Goal: Task Accomplishment & Management: Manage account settings

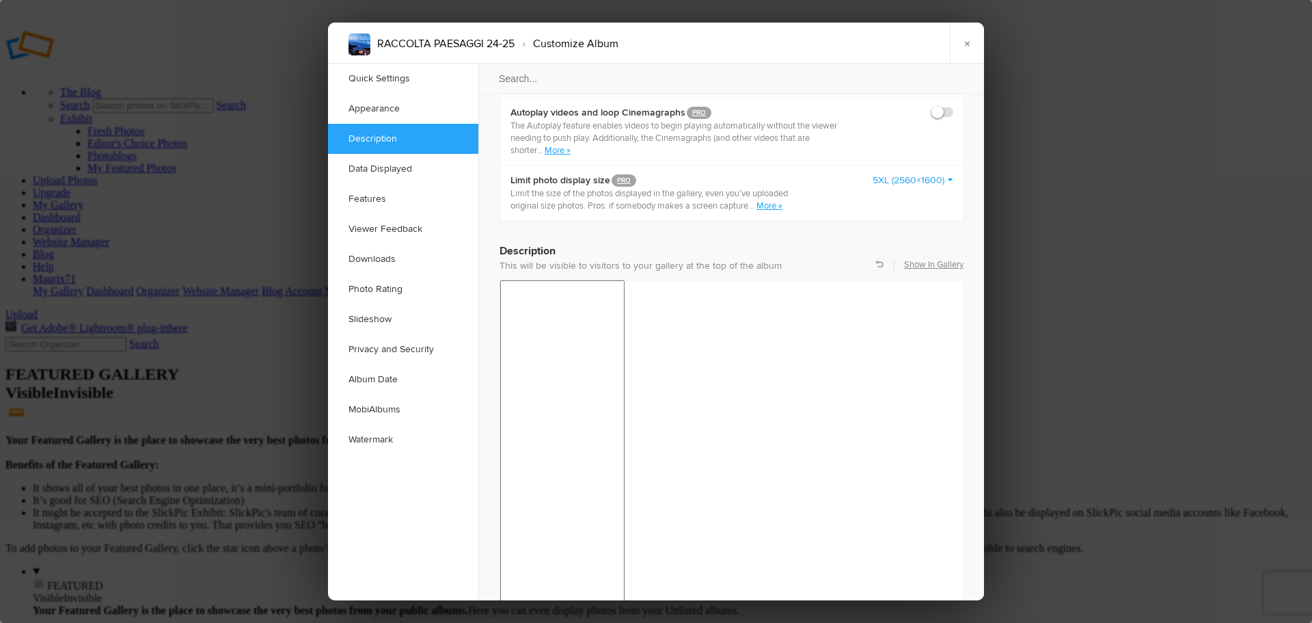
scroll to position [889, 0]
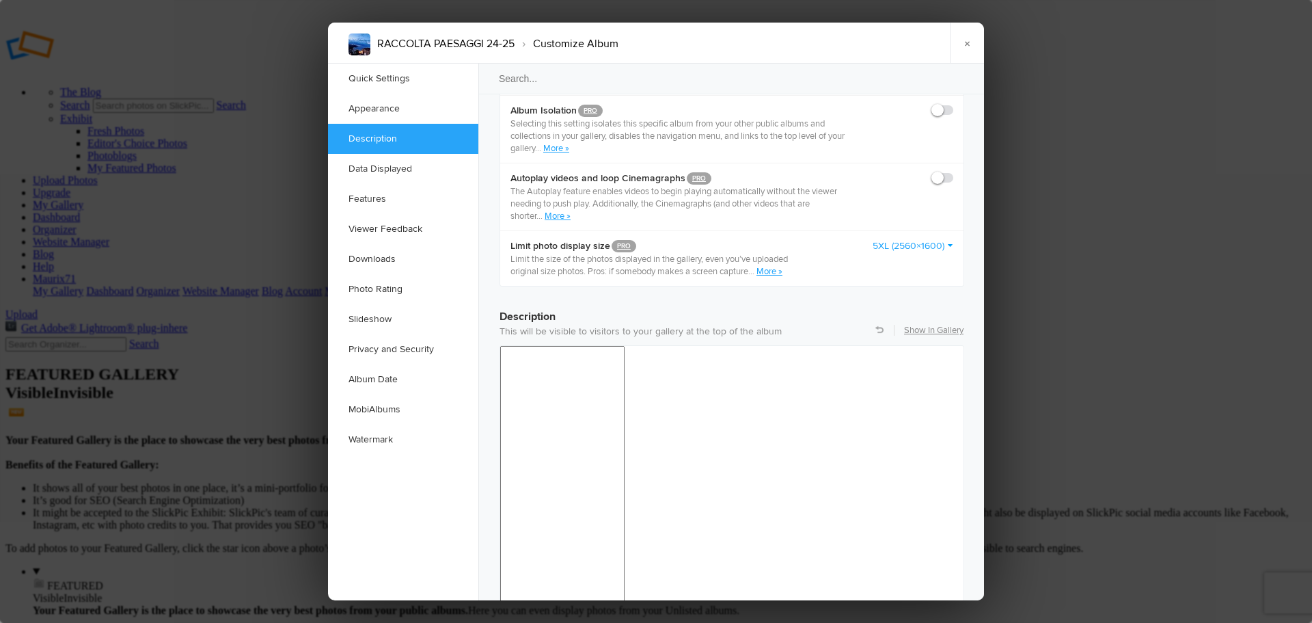
drag, startPoint x: 673, startPoint y: 1014, endPoint x: 485, endPoint y: 1014, distance: 187.3
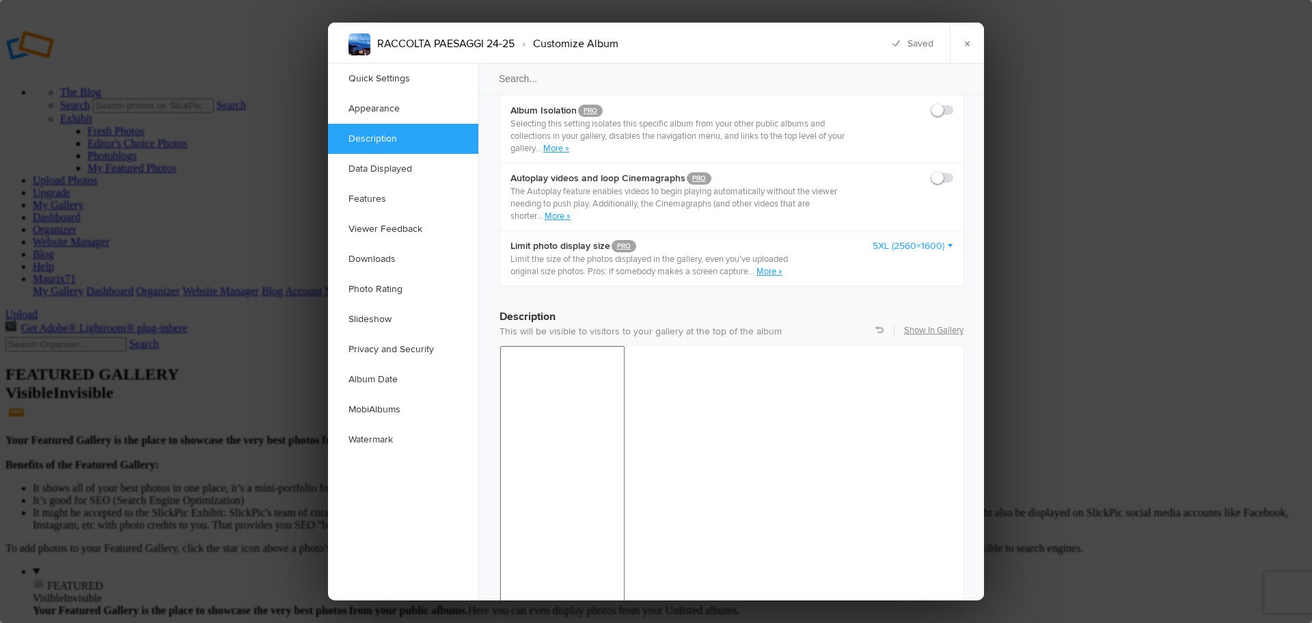
click at [654, 382] on div at bounding box center [655, 383] width 12 height 12
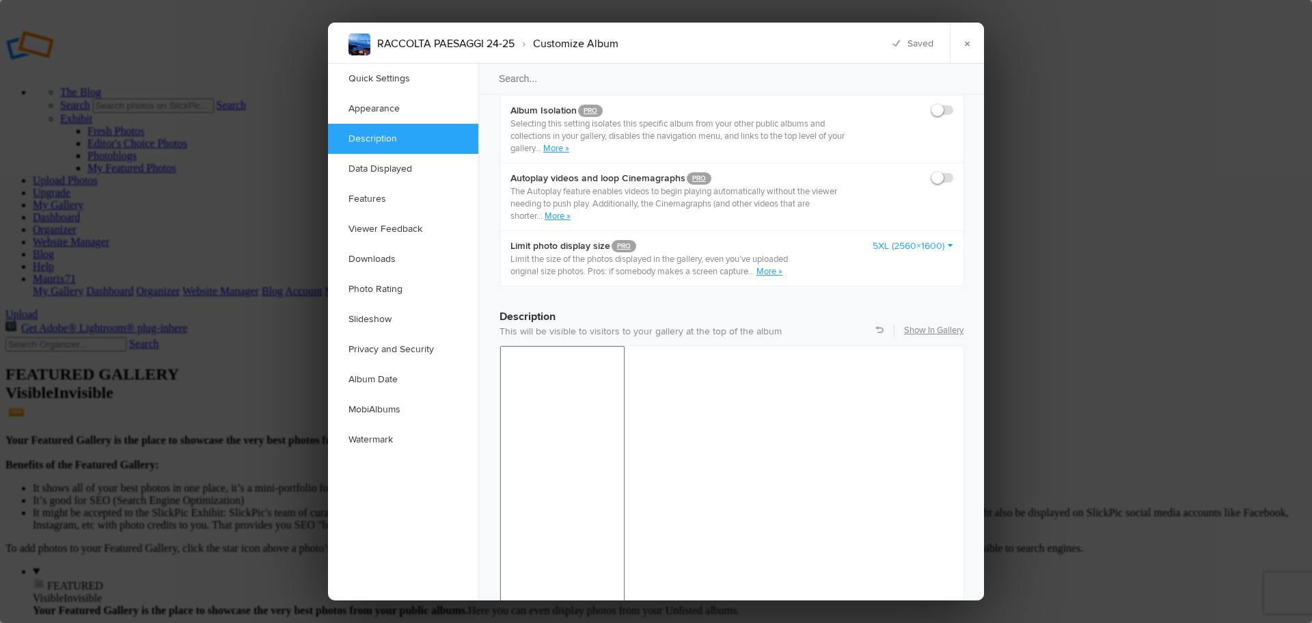
drag, startPoint x: 672, startPoint y: 1014, endPoint x: 502, endPoint y: 1018, distance: 170.3
drag, startPoint x: 675, startPoint y: 1013, endPoint x: 959, endPoint y: 1358, distance: 447.2
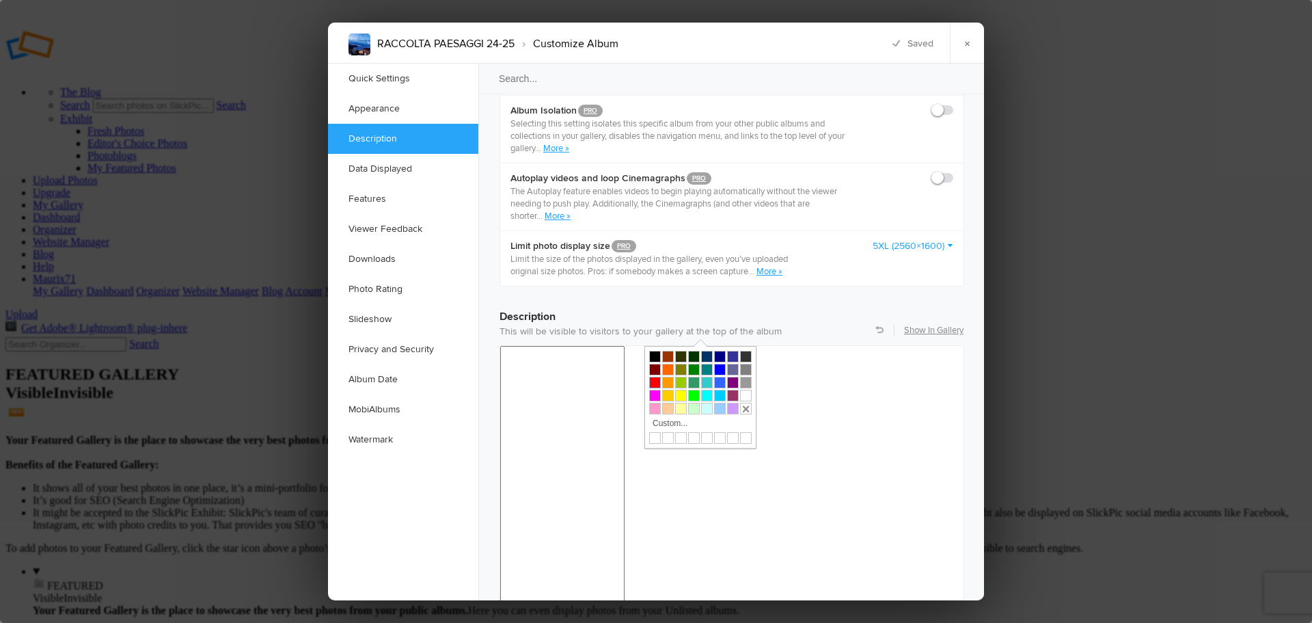
click at [657, 381] on div at bounding box center [655, 383] width 12 height 12
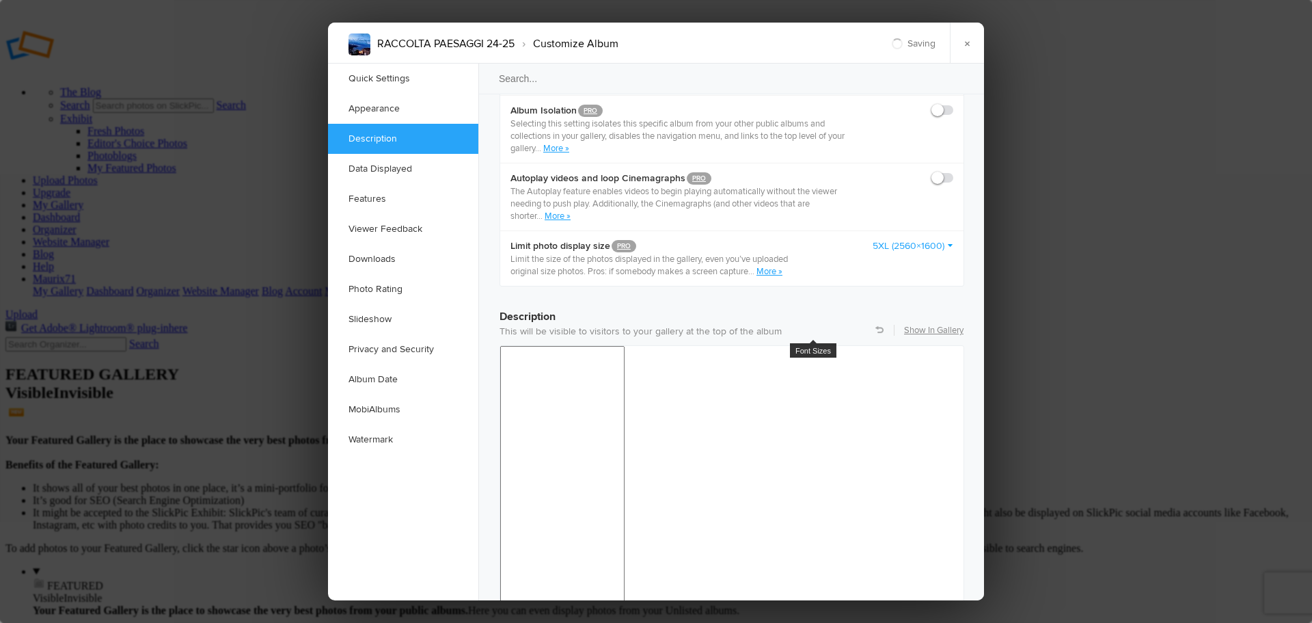
click at [798, 451] on span "24pt" at bounding box center [791, 451] width 18 height 11
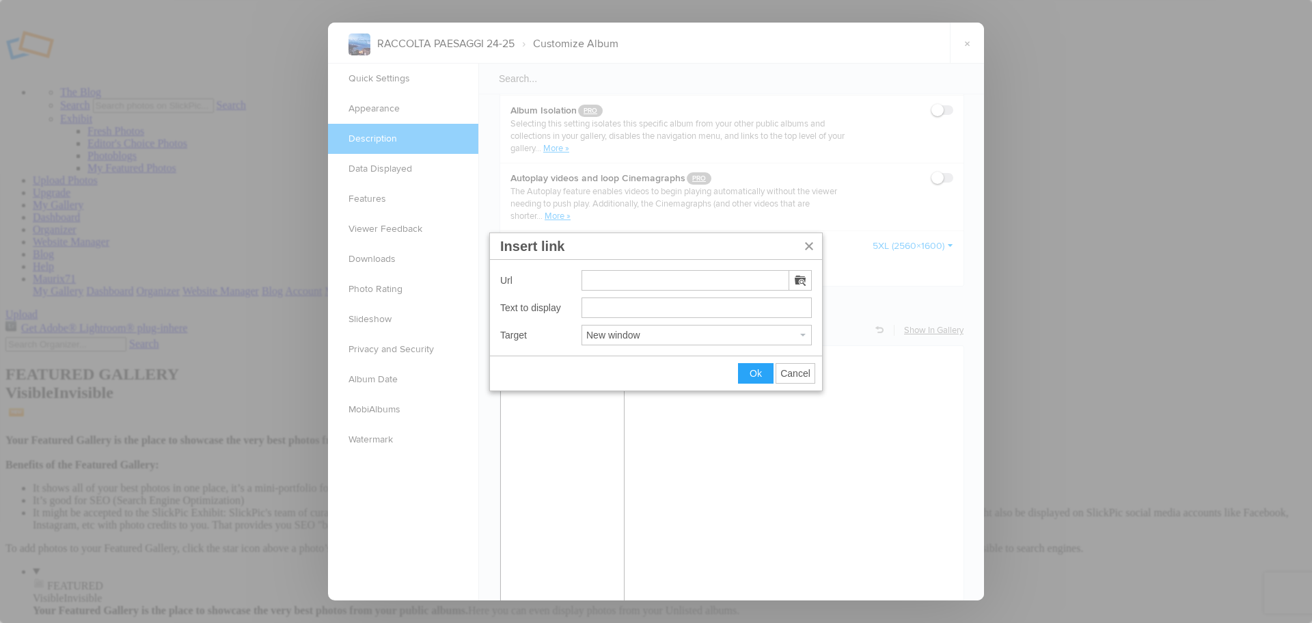
type input "https://bit.ly/sky_land"
click at [701, 306] on input "https://bit.ly/sky_land" at bounding box center [697, 307] width 230 height 21
drag, startPoint x: 703, startPoint y: 307, endPoint x: 493, endPoint y: 315, distance: 210.0
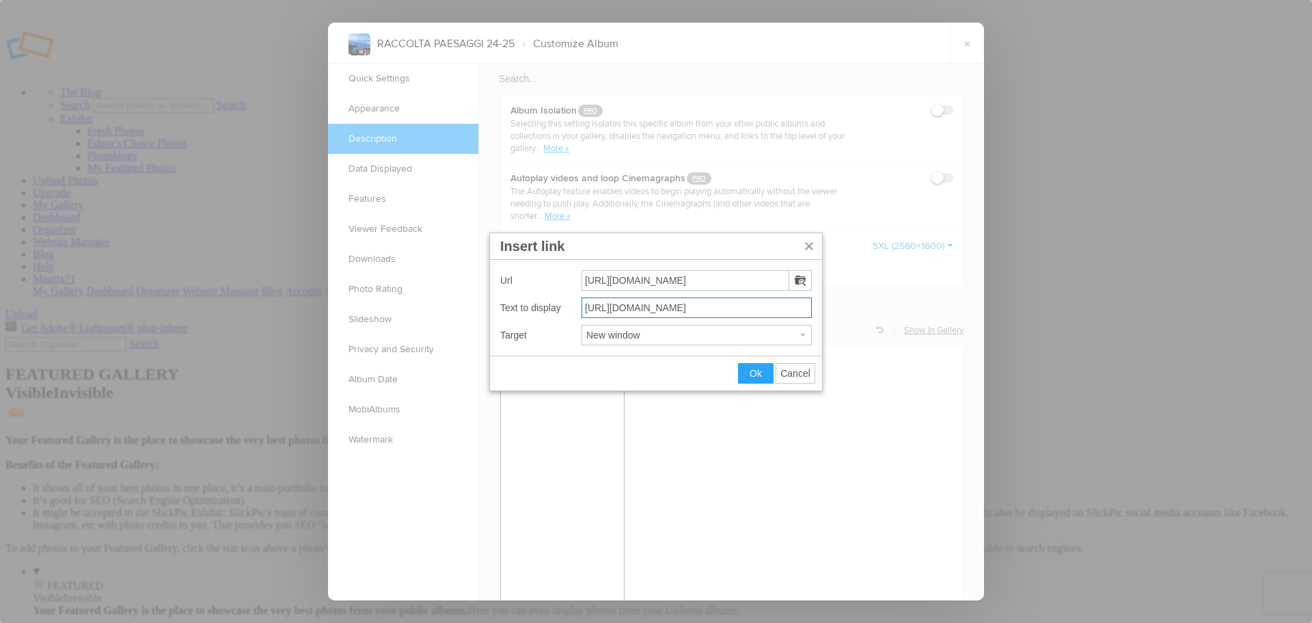
click at [493, 315] on div "Url https://bit.ly/sky_land Text to display https://bit.ly/sky_land Target New …" at bounding box center [656, 308] width 332 height 96
type input "ALTRA GALLERIA SCATTI"
drag, startPoint x: 757, startPoint y: 375, endPoint x: 260, endPoint y: 33, distance: 603.1
click at [757, 375] on span "Ok" at bounding box center [756, 373] width 12 height 11
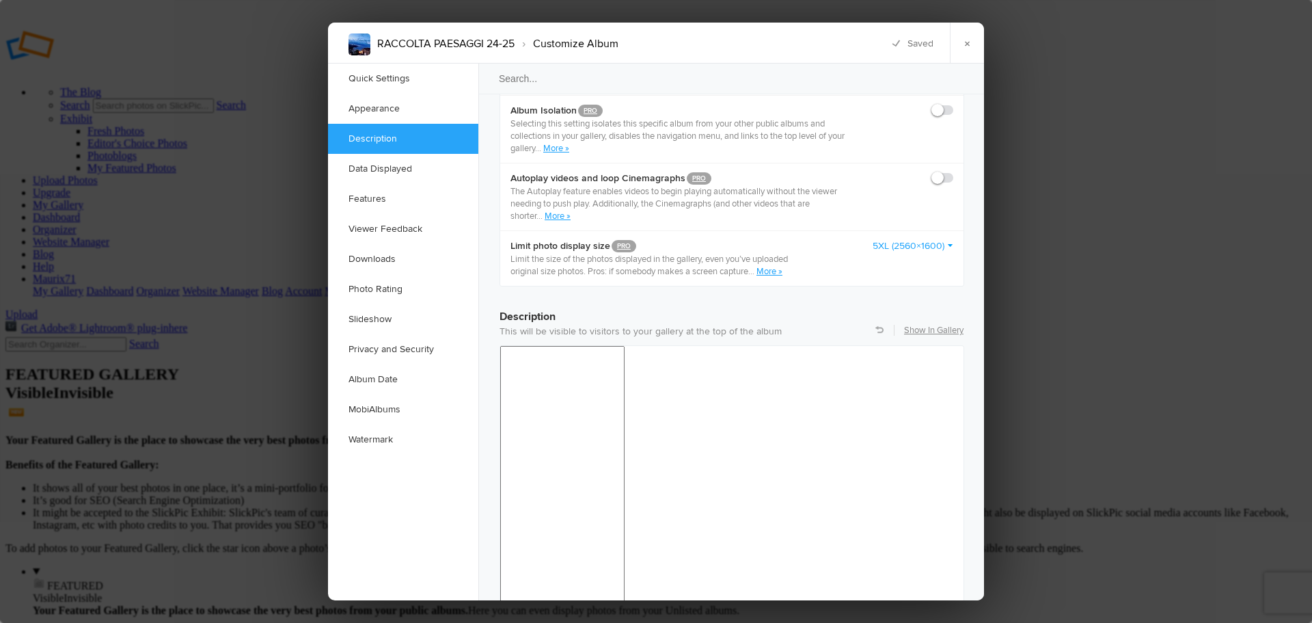
drag, startPoint x: 779, startPoint y: 1017, endPoint x: 615, endPoint y: 1029, distance: 164.5
drag, startPoint x: 760, startPoint y: 1014, endPoint x: 708, endPoint y: 1014, distance: 52.0
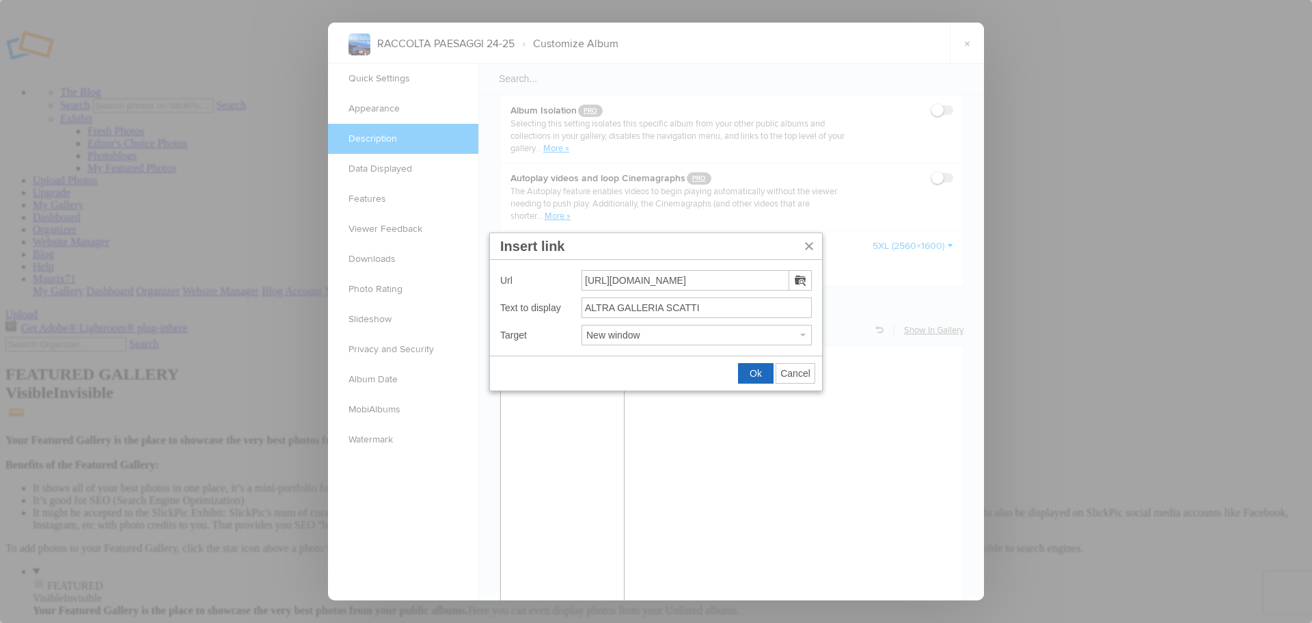
drag, startPoint x: 755, startPoint y: 376, endPoint x: 256, endPoint y: 37, distance: 603.9
click at [755, 376] on span "Ok" at bounding box center [756, 373] width 12 height 11
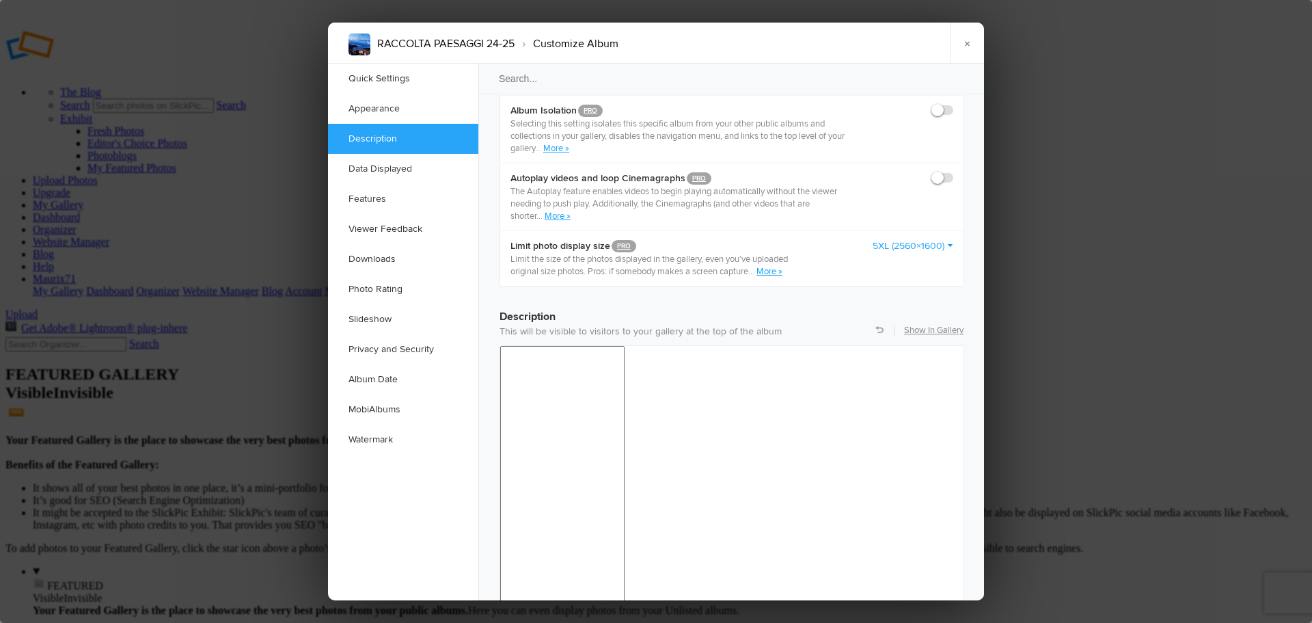
click at [652, 381] on div at bounding box center [655, 383] width 12 height 12
click at [965, 44] on link "×" at bounding box center [967, 43] width 34 height 41
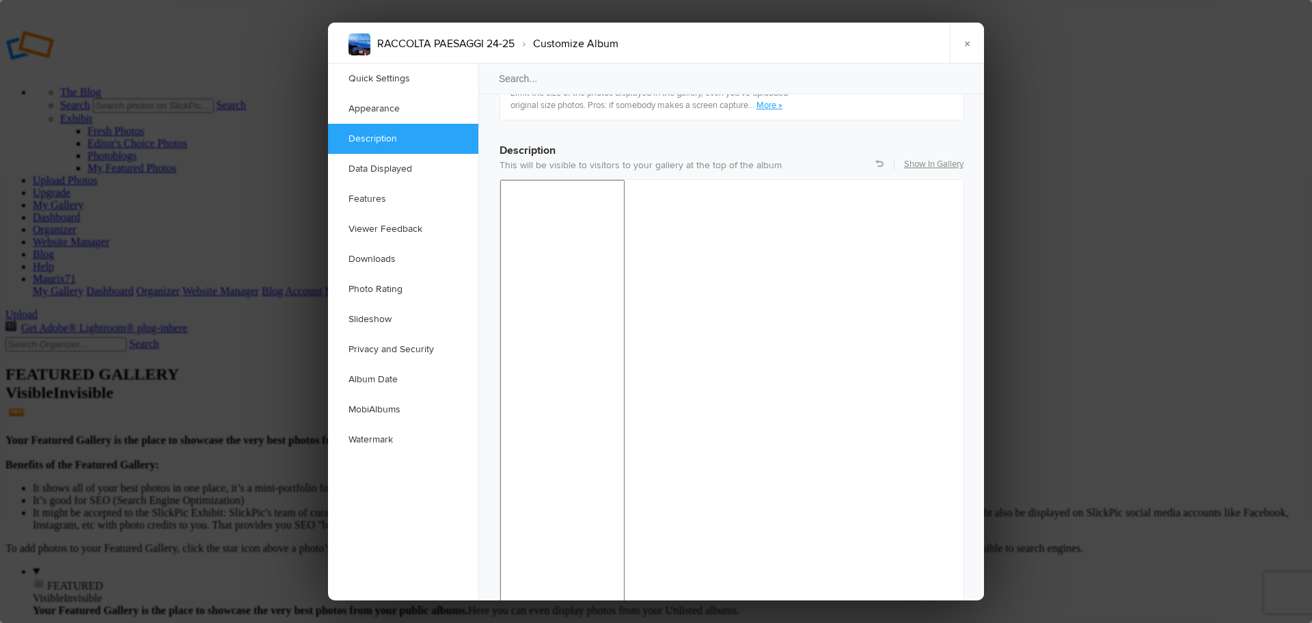
scroll to position [1011, 0]
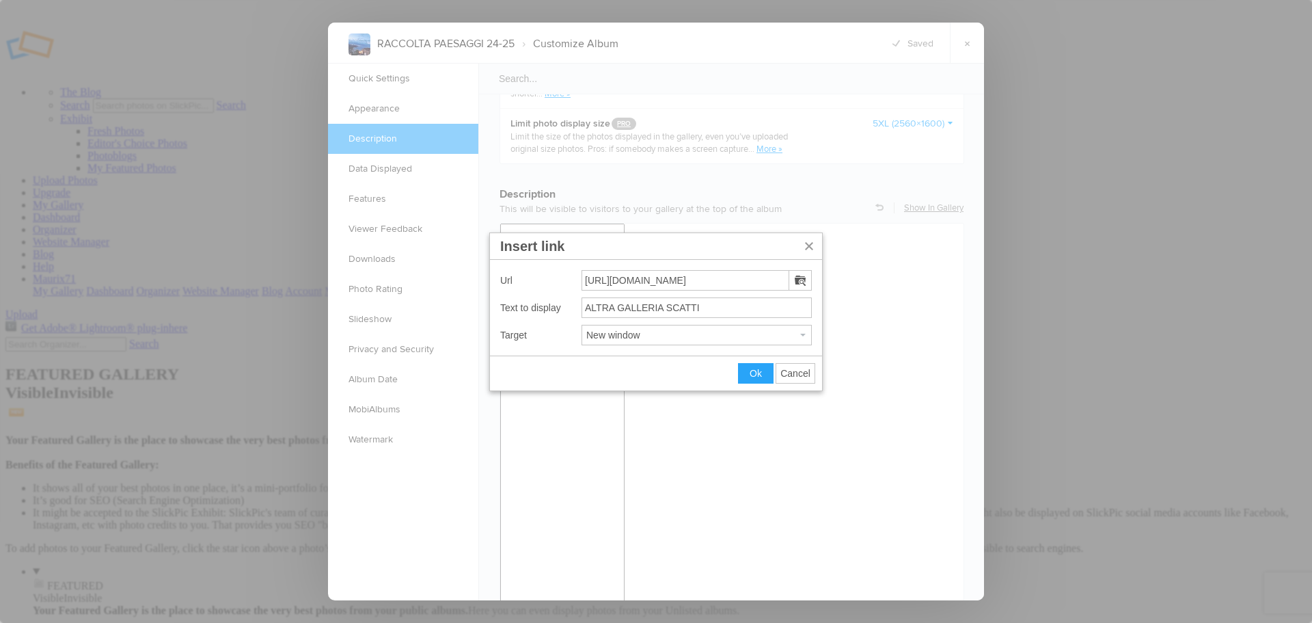
drag, startPoint x: 589, startPoint y: 275, endPoint x: 459, endPoint y: 275, distance: 129.9
type input "https://imageevent.com/redbully71/raccoltascatti25"
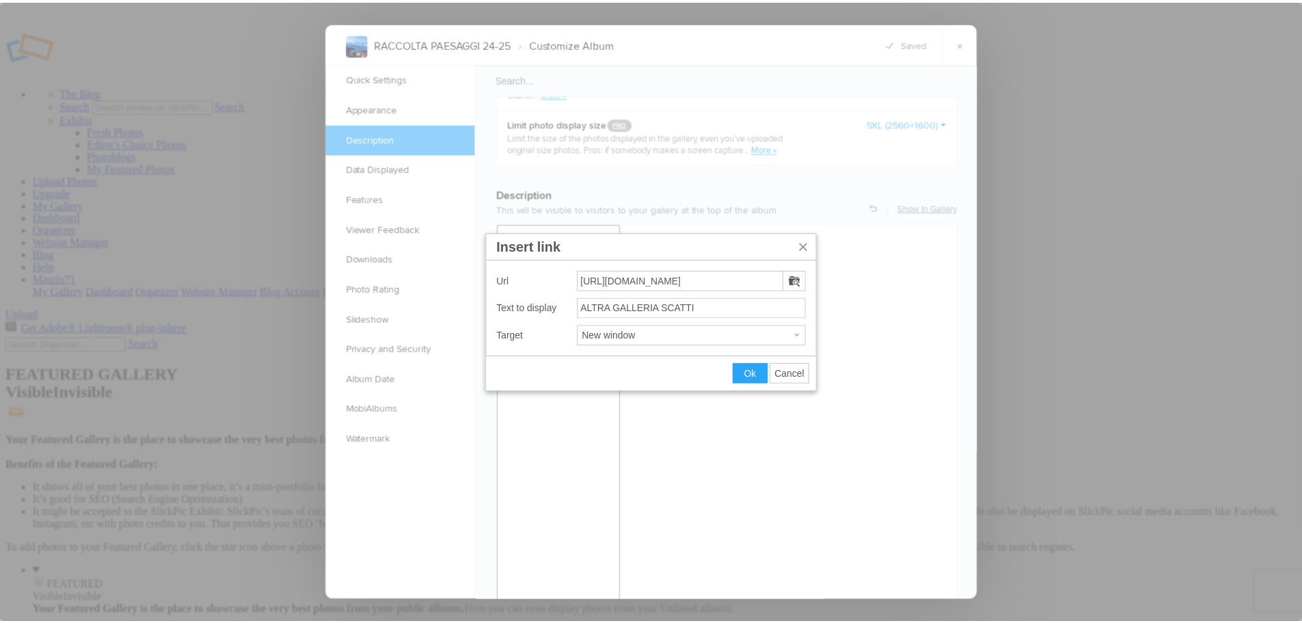
scroll to position [0, 7]
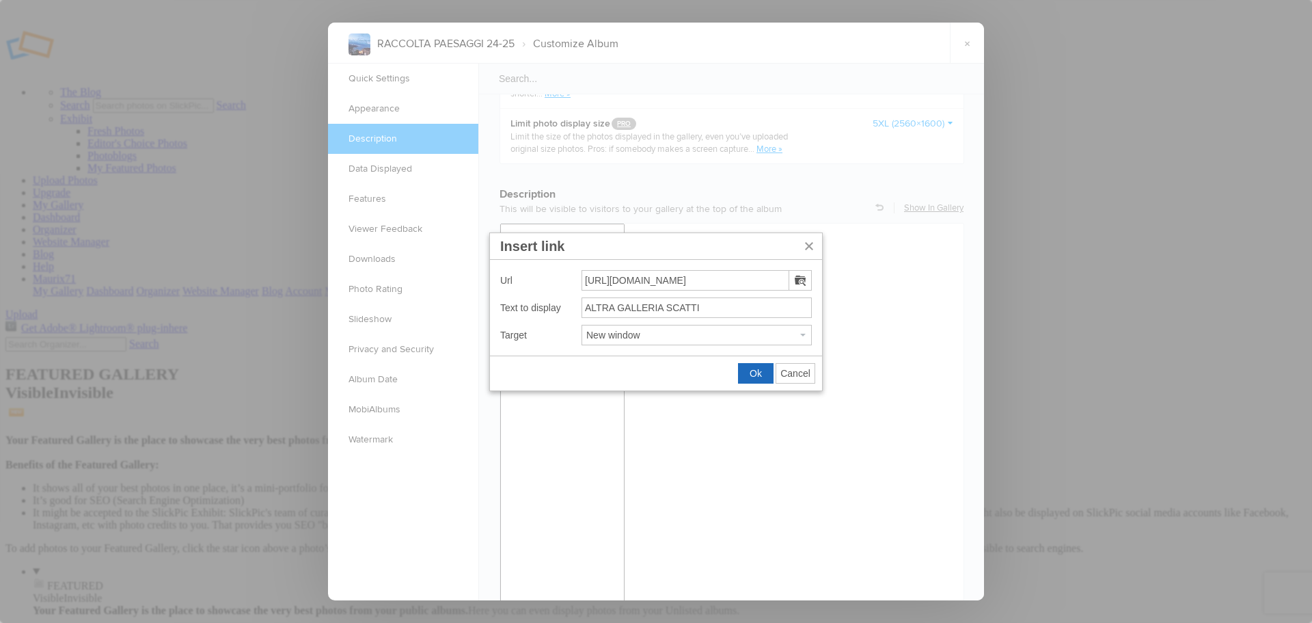
click at [753, 377] on span "Ok" at bounding box center [756, 373] width 12 height 11
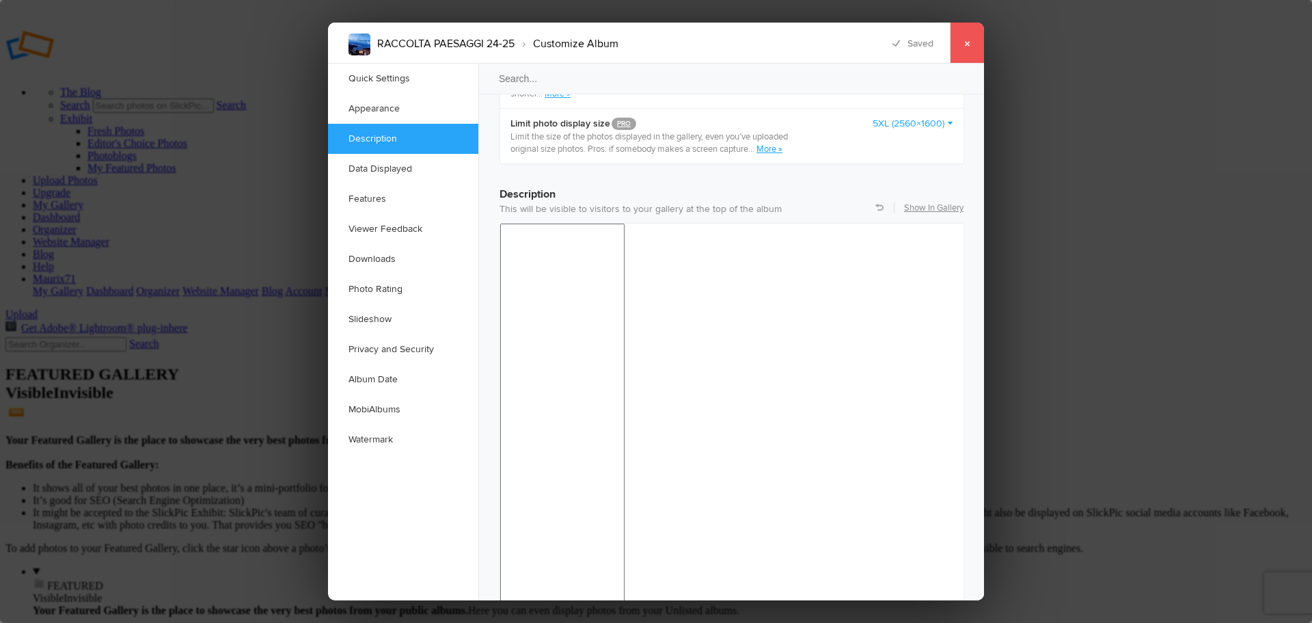
click at [970, 45] on link "×" at bounding box center [967, 43] width 34 height 41
